Goal: Find contact information: Find contact information

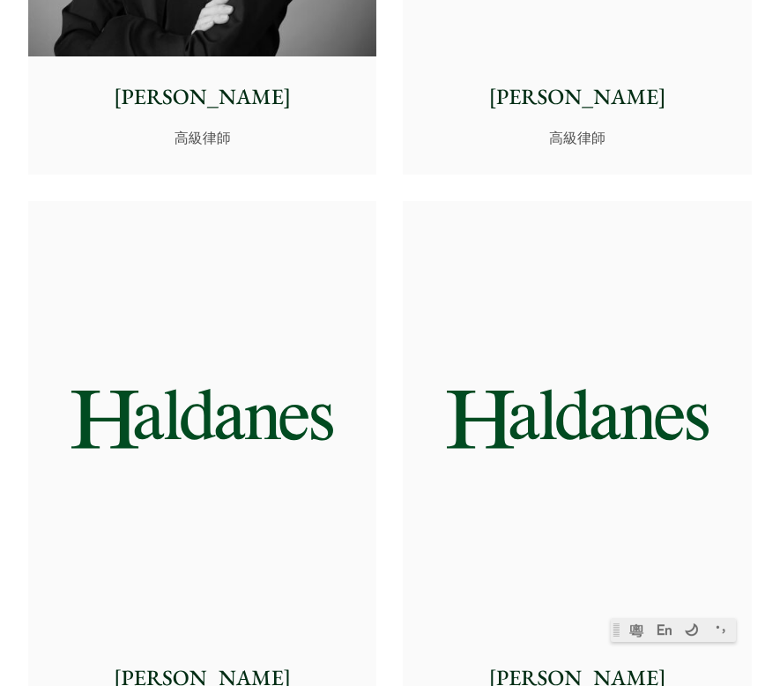
scroll to position [6659, 0]
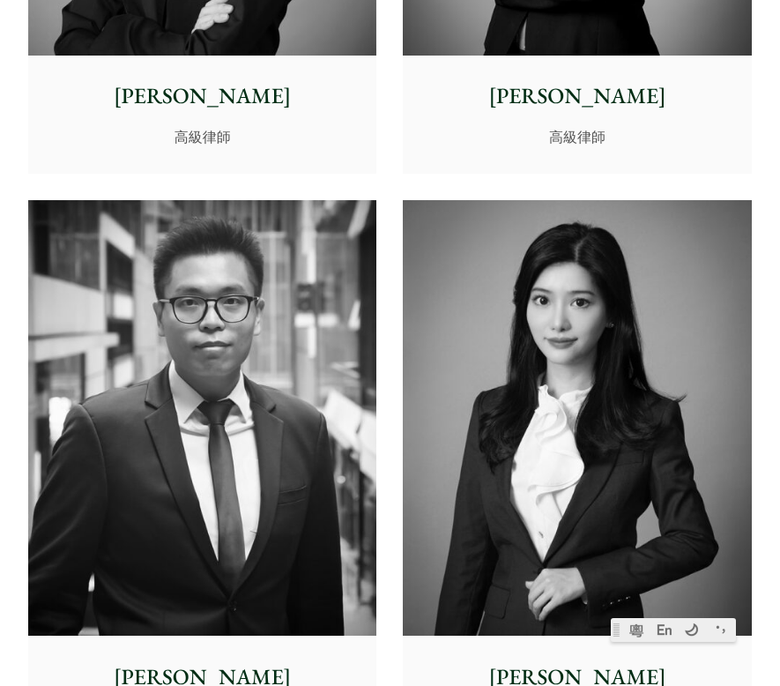
click at [576, 105] on p "[PERSON_NAME]" at bounding box center [577, 96] width 323 height 33
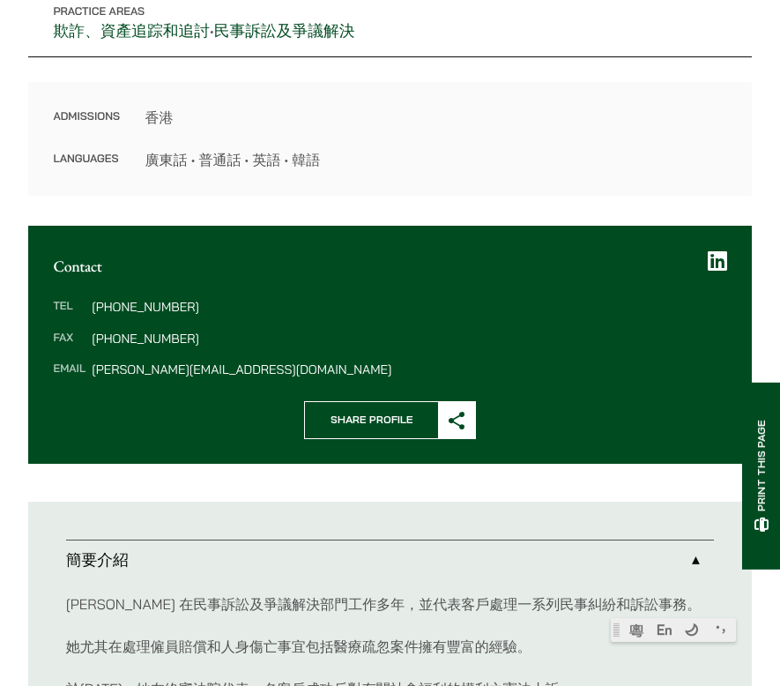
scroll to position [487, 0]
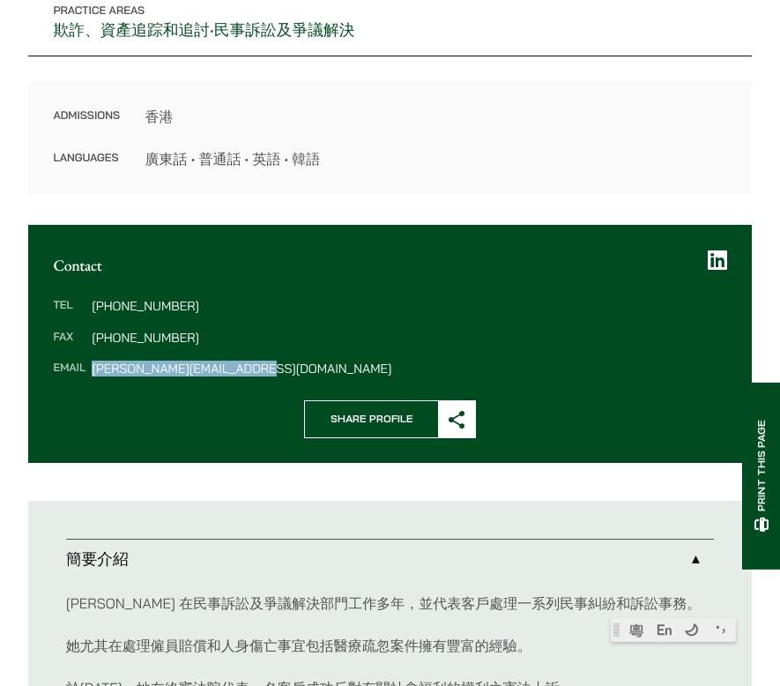
drag, startPoint x: 272, startPoint y: 374, endPoint x: 91, endPoint y: 370, distance: 181.6
click at [91, 370] on dl "Tel [PHONE_NUMBER] Fax [PHONE_NUMBER] Email [EMAIL_ADDRESS][DOMAIN_NAME]" at bounding box center [389, 337] width 673 height 75
copy dd "[PERSON_NAME][EMAIL_ADDRESS][DOMAIN_NAME]"
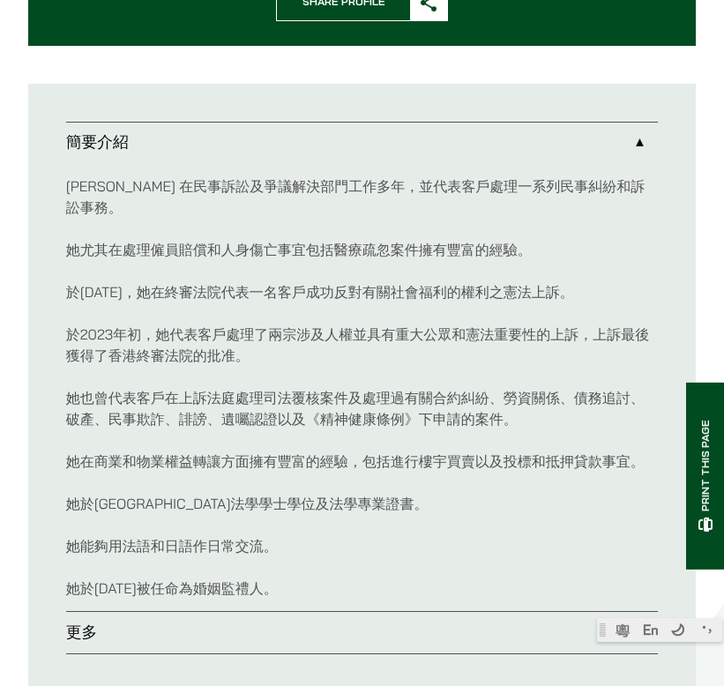
scroll to position [884, 0]
